Goal: Transaction & Acquisition: Download file/media

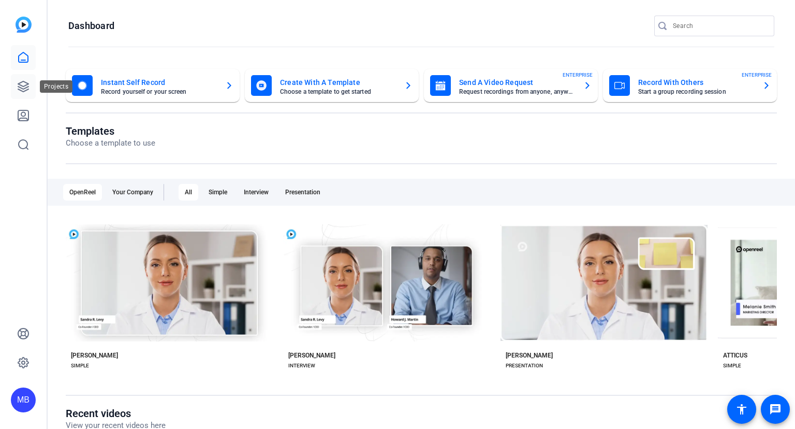
click at [25, 84] on icon at bounding box center [23, 86] width 12 height 12
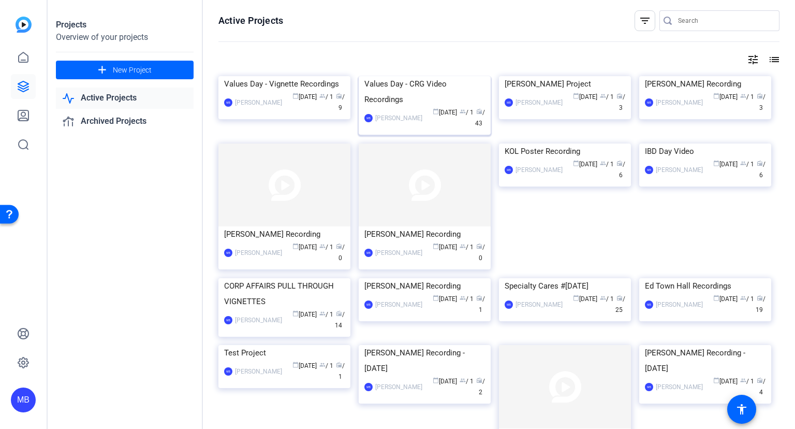
click at [429, 107] on div "Values Day - CRG Video Recordings" at bounding box center [424, 91] width 121 height 31
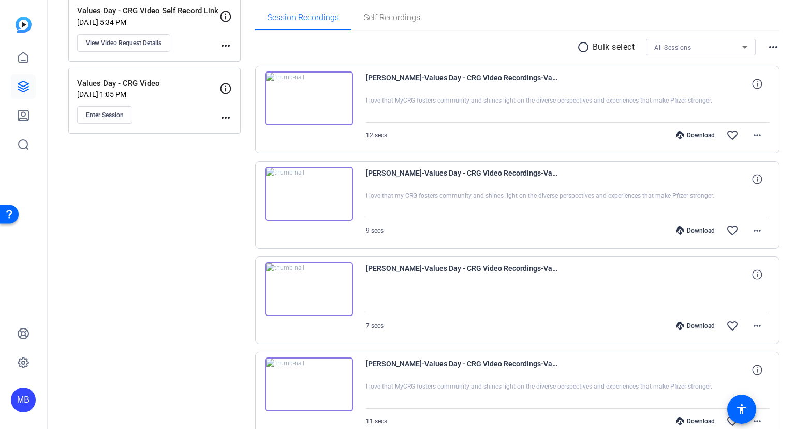
scroll to position [224, 0]
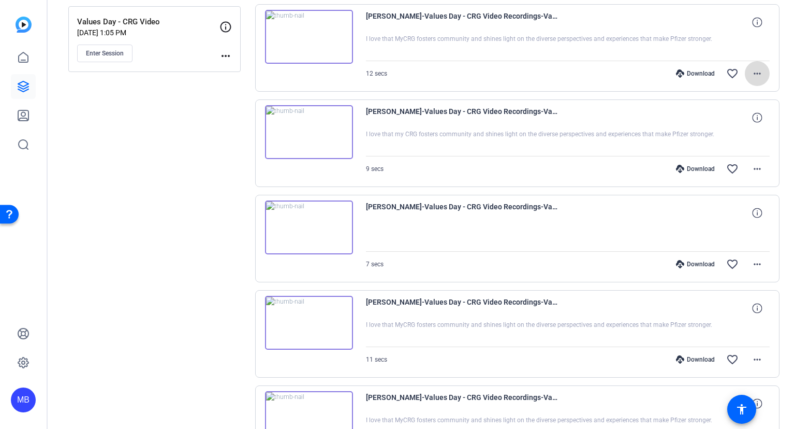
click at [762, 66] on span at bounding box center [757, 73] width 25 height 25
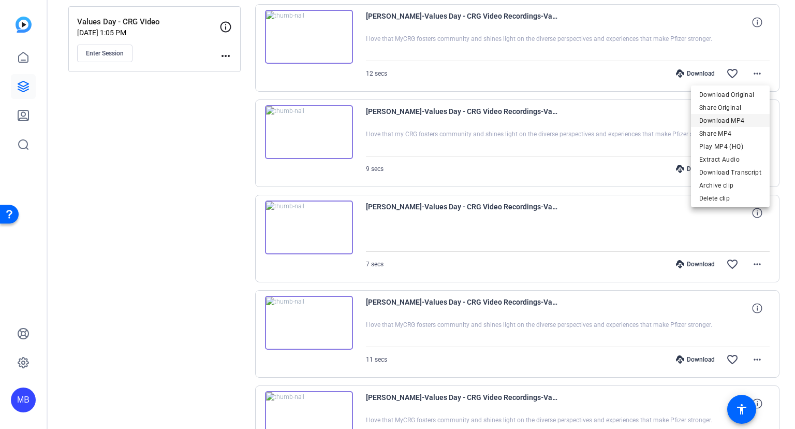
click at [733, 118] on span "Download MP4" at bounding box center [730, 120] width 62 height 12
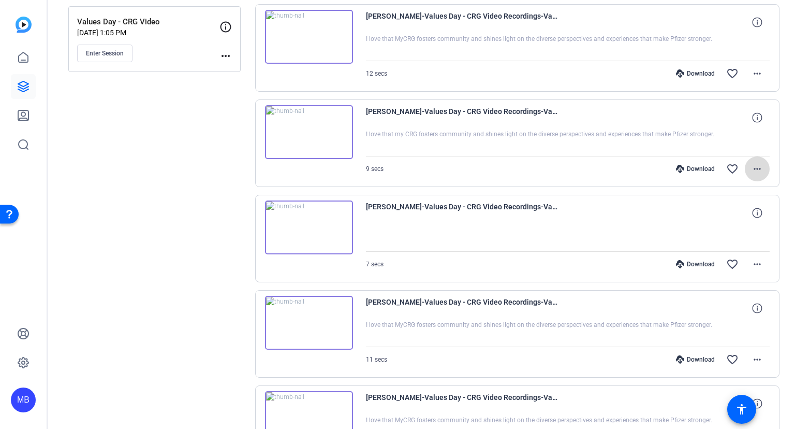
click at [764, 167] on span at bounding box center [757, 168] width 25 height 25
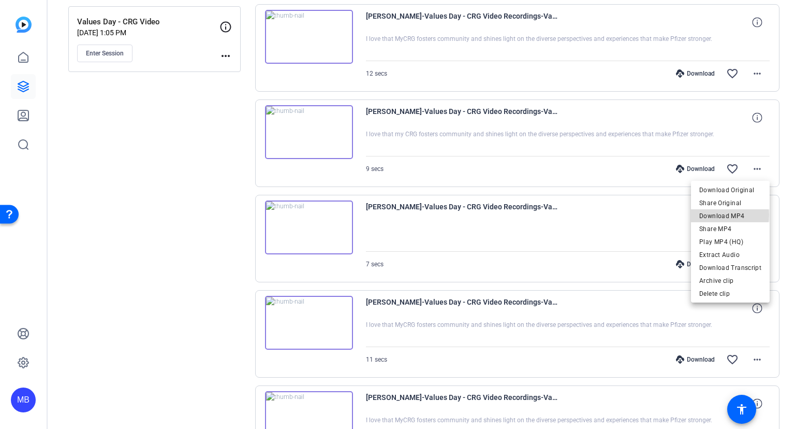
click at [718, 214] on span "Download MP4" at bounding box center [730, 215] width 62 height 12
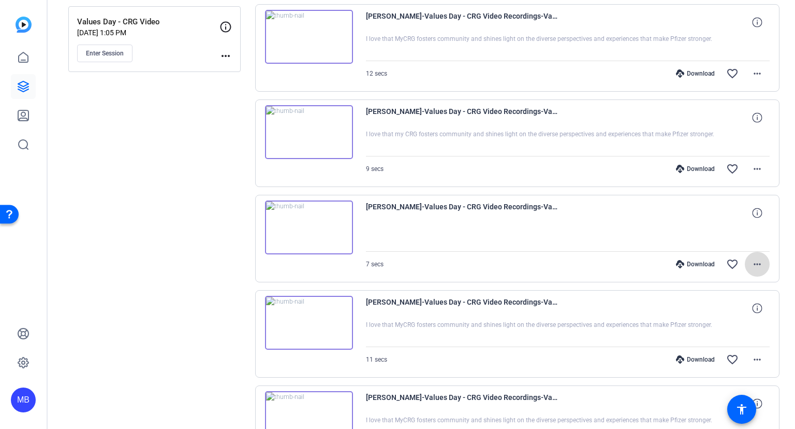
click at [761, 264] on mat-icon "more_horiz" at bounding box center [757, 264] width 12 height 12
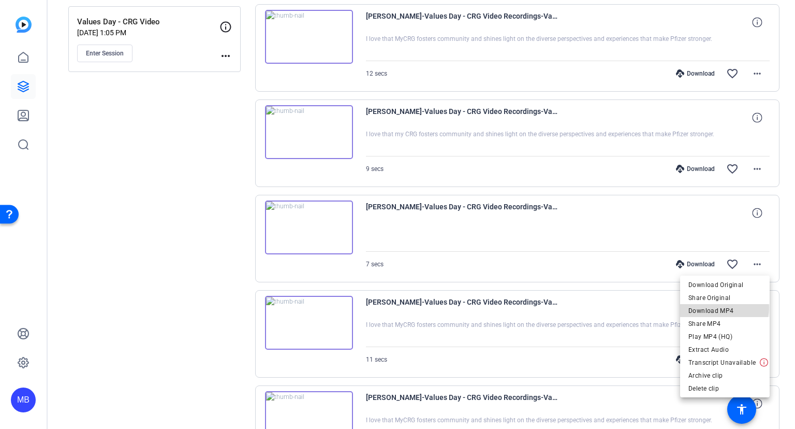
click at [725, 308] on span "Download MP4" at bounding box center [724, 310] width 73 height 12
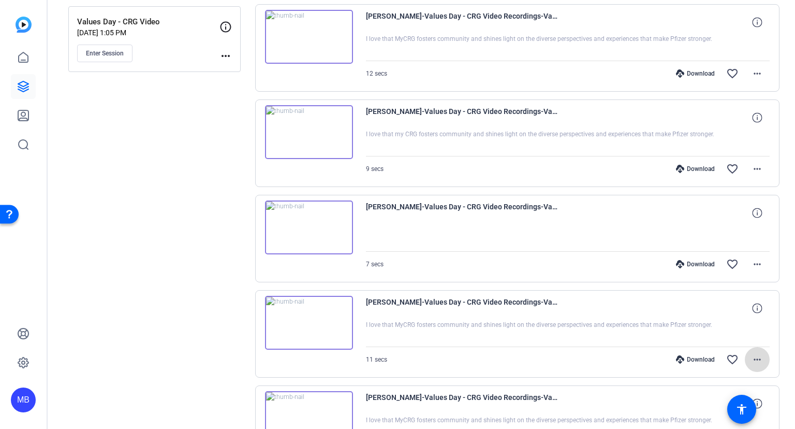
click at [758, 356] on mat-icon "more_horiz" at bounding box center [757, 359] width 12 height 12
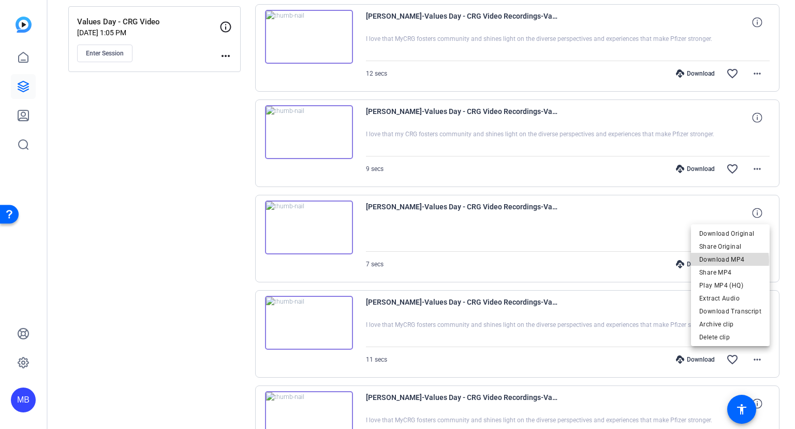
click at [725, 260] on span "Download MP4" at bounding box center [730, 259] width 62 height 12
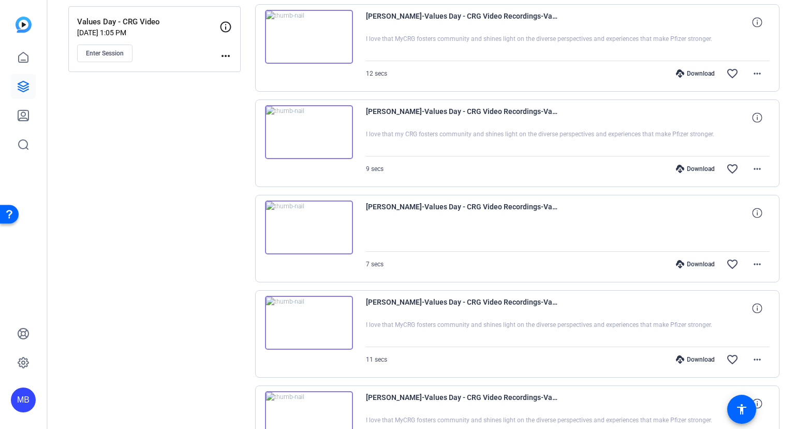
scroll to position [391, 0]
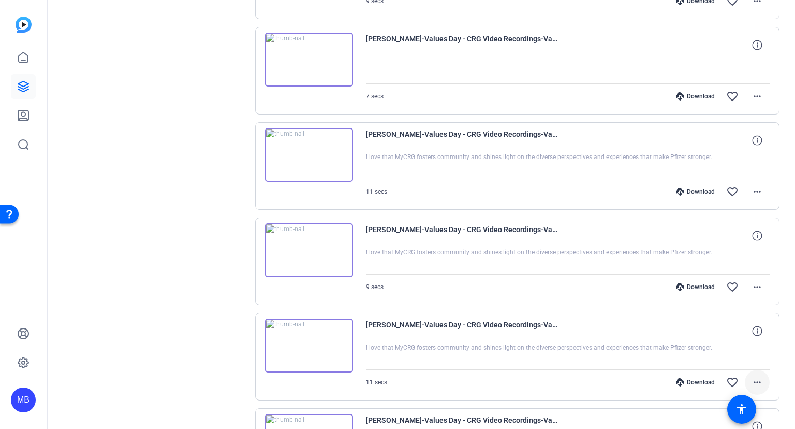
click at [759, 378] on mat-icon "more_horiz" at bounding box center [757, 382] width 12 height 12
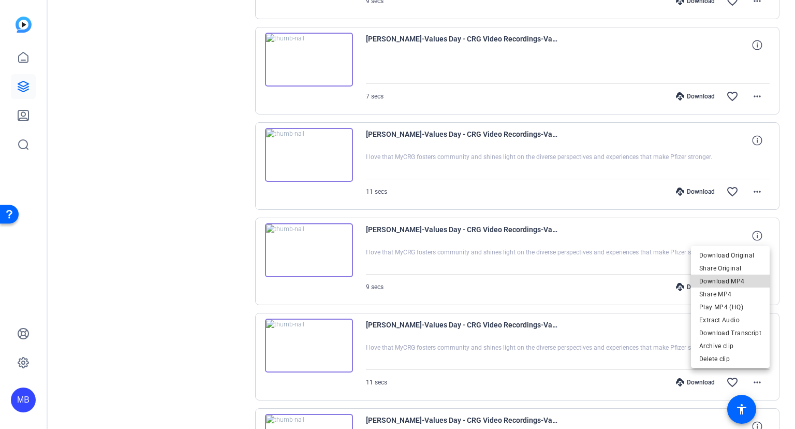
click at [737, 278] on span "Download MP4" at bounding box center [730, 281] width 62 height 12
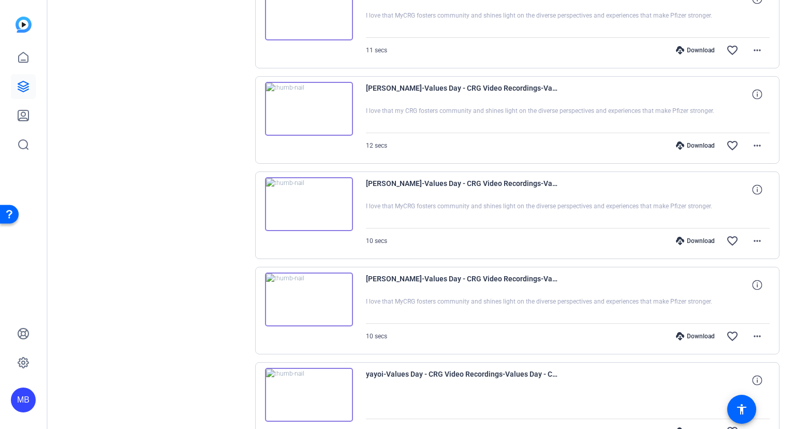
scroll to position [727, 0]
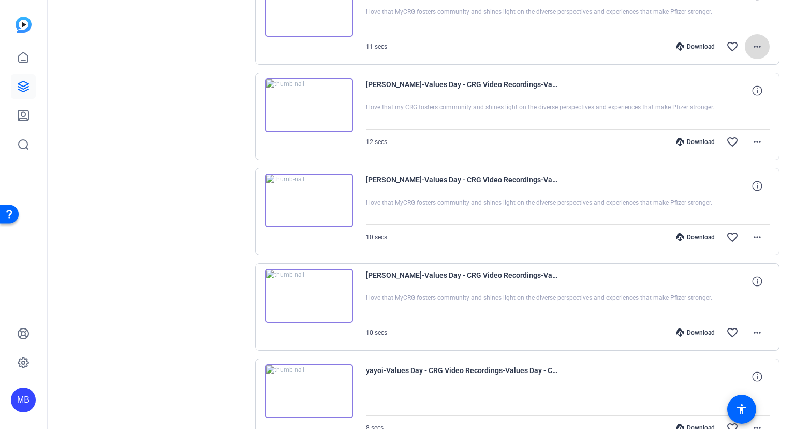
click at [762, 40] on mat-icon "more_horiz" at bounding box center [757, 46] width 12 height 12
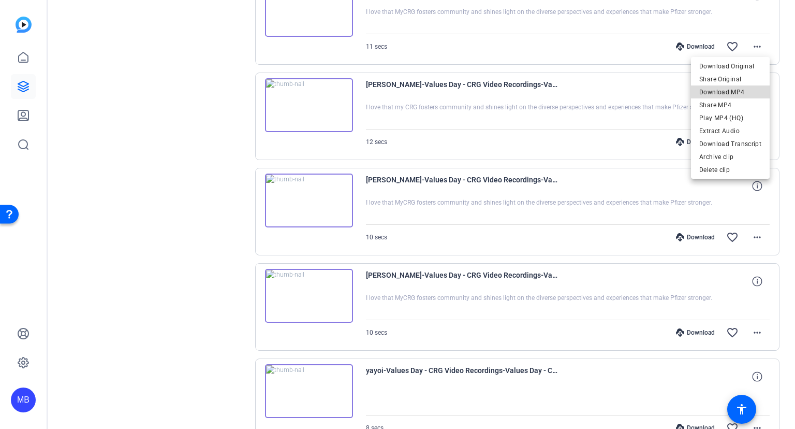
click at [736, 91] on span "Download MP4" at bounding box center [730, 92] width 62 height 12
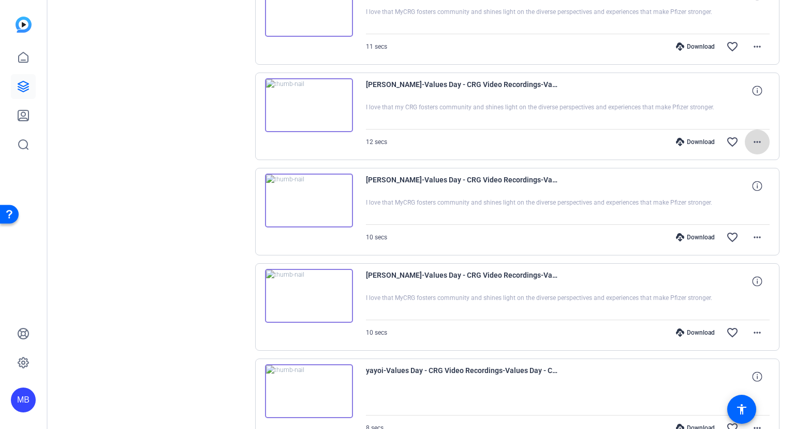
click at [760, 142] on mat-icon "more_horiz" at bounding box center [757, 142] width 12 height 12
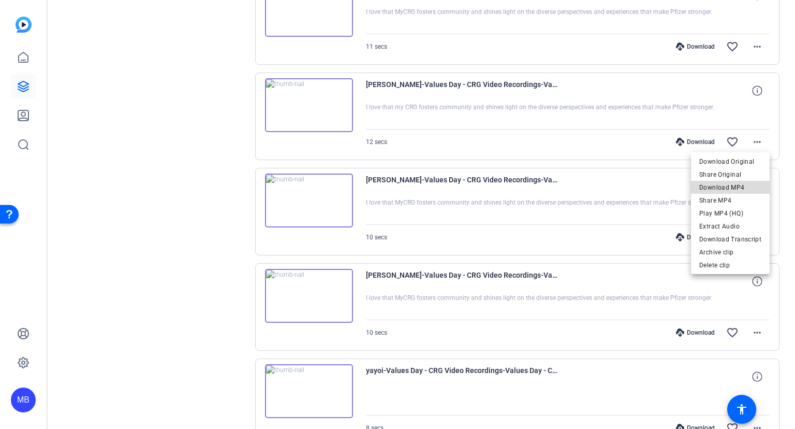
click at [740, 186] on span "Download MP4" at bounding box center [730, 187] width 62 height 12
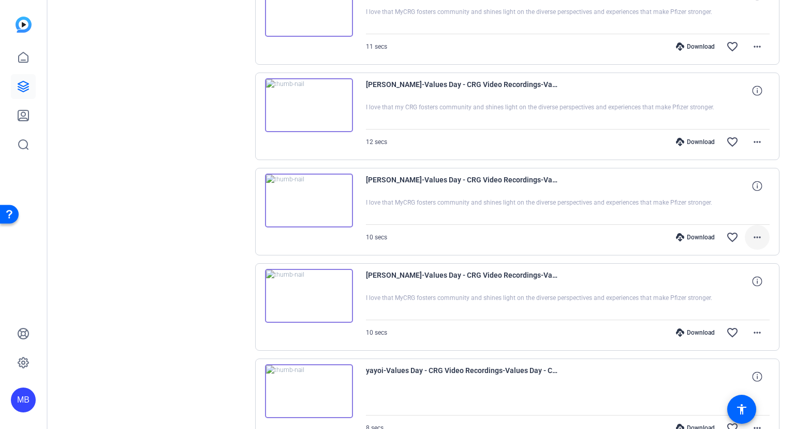
click at [757, 237] on mat-icon "more_horiz" at bounding box center [757, 237] width 12 height 12
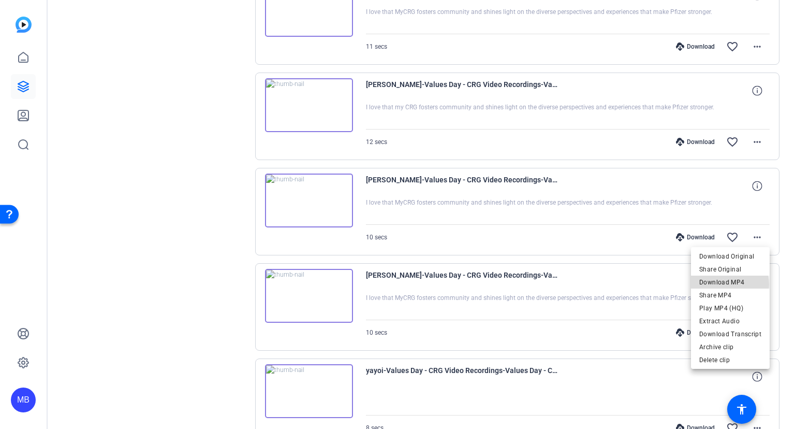
click at [722, 284] on span "Download MP4" at bounding box center [730, 282] width 62 height 12
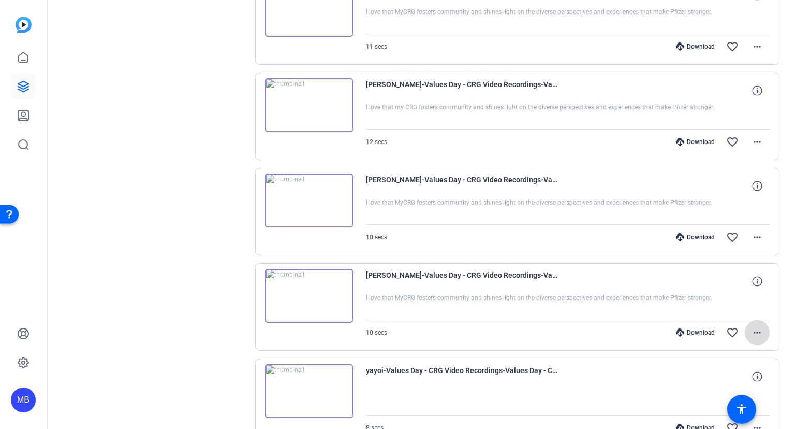
click at [754, 326] on mat-icon "more_horiz" at bounding box center [757, 332] width 12 height 12
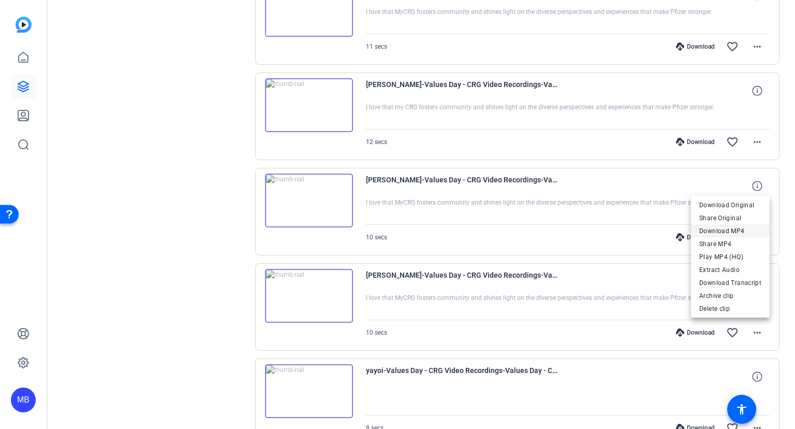
click at [724, 233] on span "Download MP4" at bounding box center [730, 230] width 62 height 12
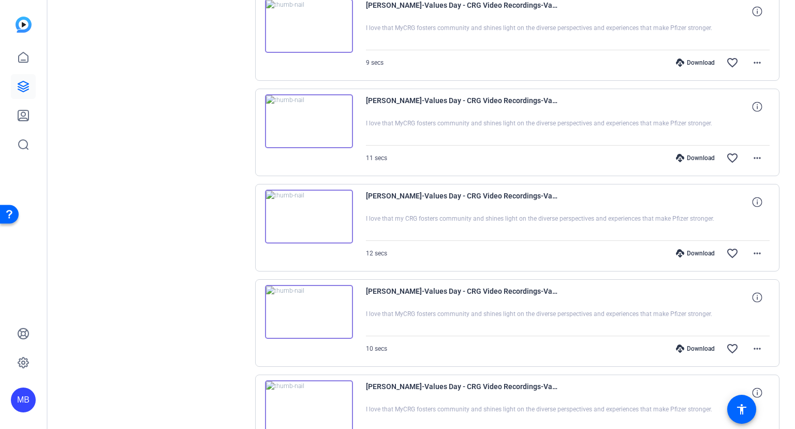
scroll to position [615, 0]
click at [759, 59] on mat-icon "more_horiz" at bounding box center [757, 63] width 12 height 12
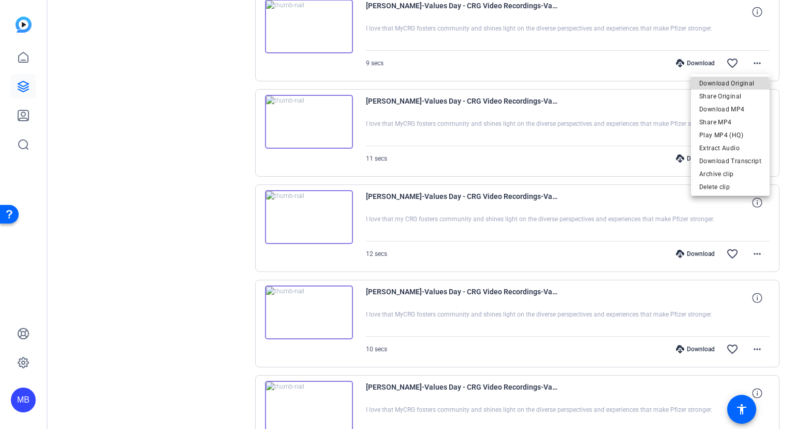
click at [731, 85] on span "Download Original" at bounding box center [730, 83] width 62 height 12
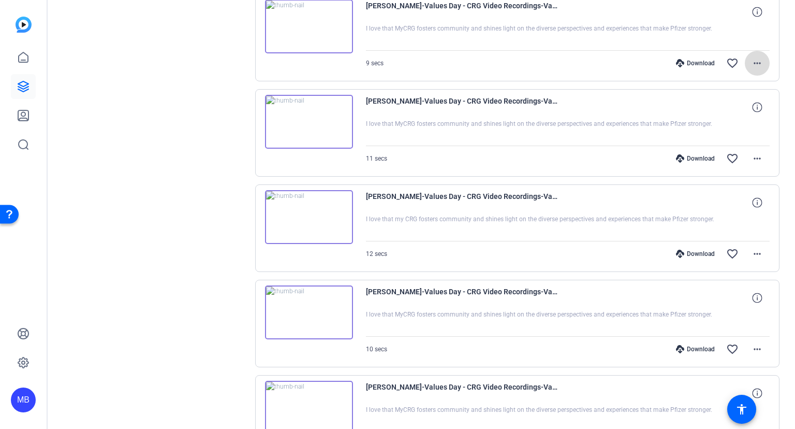
click at [757, 68] on span at bounding box center [757, 63] width 25 height 25
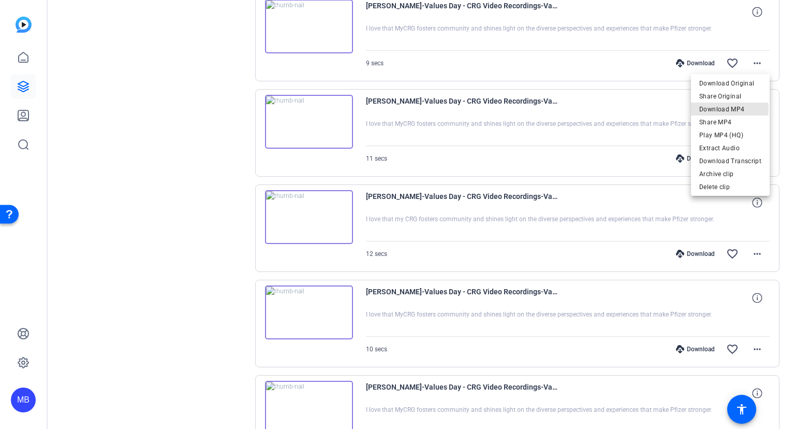
click at [721, 109] on span "Download MP4" at bounding box center [730, 109] width 62 height 12
